Goal: Complete application form

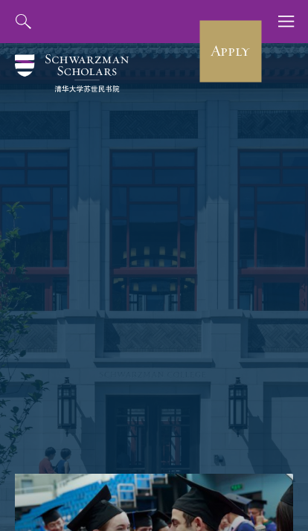
click at [222, 62] on link "Apply" at bounding box center [230, 51] width 62 height 62
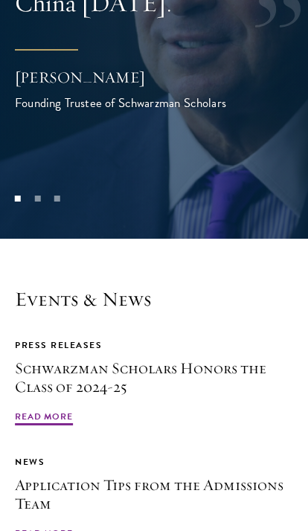
scroll to position [3499, 0]
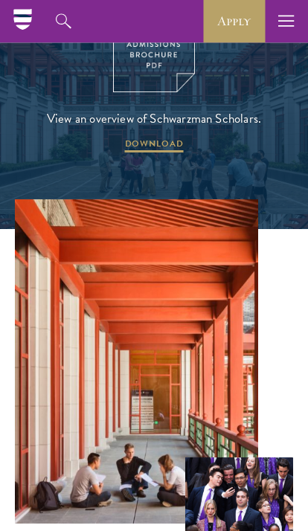
click at [272, 19] on button "button" at bounding box center [286, 21] width 43 height 43
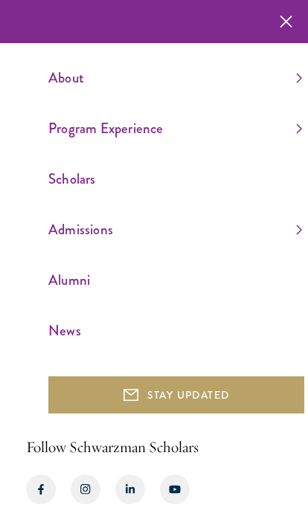
click at [281, 21] on icon "button" at bounding box center [286, 21] width 13 height 43
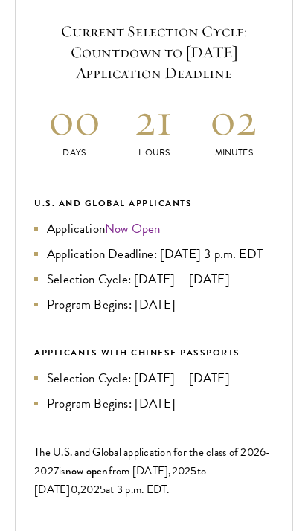
scroll to position [545, 0]
